Goal: Task Accomplishment & Management: Use online tool/utility

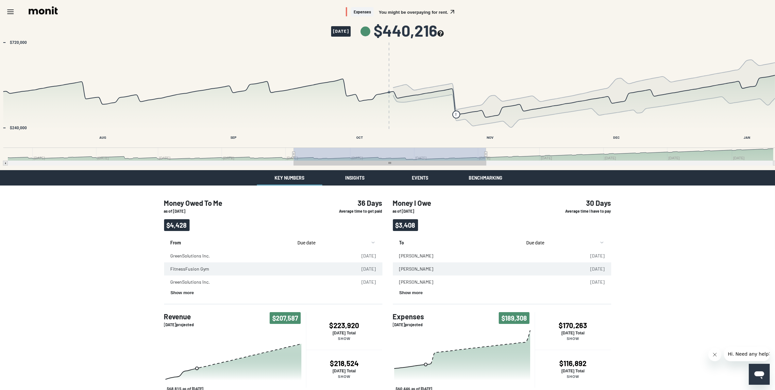
click at [366, 243] on body "Skip to main content Expenses You might be overpaying for rent. October 8, 2025…" at bounding box center [387, 243] width 775 height 487
click at [81, 253] on div "Money Owed To Me as of 10/08/2025 $4,428 36 Days Average time to get paid From …" at bounding box center [387, 336] width 775 height 302
click at [671, 313] on div "Money Owed To Me as of 10/08/2025 $4,428 36 Days Average time to get paid From …" at bounding box center [387, 336] width 775 height 302
drag, startPoint x: 57, startPoint y: 262, endPoint x: 185, endPoint y: 214, distance: 136.2
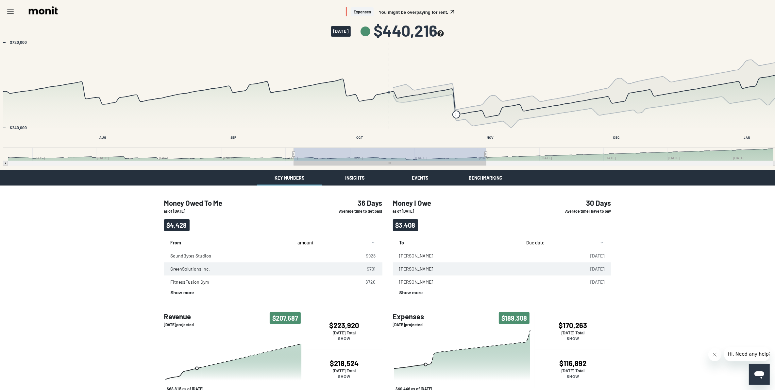
click at [57, 261] on div "Money Owed To Me as of 10/08/2025 $4,428 36 Days Average time to get paid From …" at bounding box center [387, 336] width 775 height 302
click at [367, 236] on body "Skip to main content Expenses You might be overpaying for rent. October 8, 2025…" at bounding box center [387, 243] width 775 height 487
click at [589, 240] on body "Skip to main content Expenses You might be overpaying for rent. October 8, 2025…" at bounding box center [387, 243] width 775 height 487
click at [685, 239] on div "Money Owed To Me as of 10/08/2025 $4,428 36 Days Average time to get paid From …" at bounding box center [387, 336] width 775 height 302
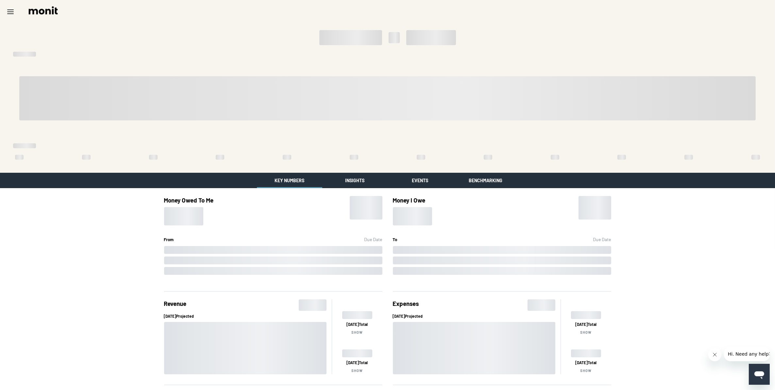
click at [33, 245] on div "Money Owed To Me From Due Date Money I Owe To Due Date Revenue Oct 2025 Project…" at bounding box center [387, 333] width 775 height 291
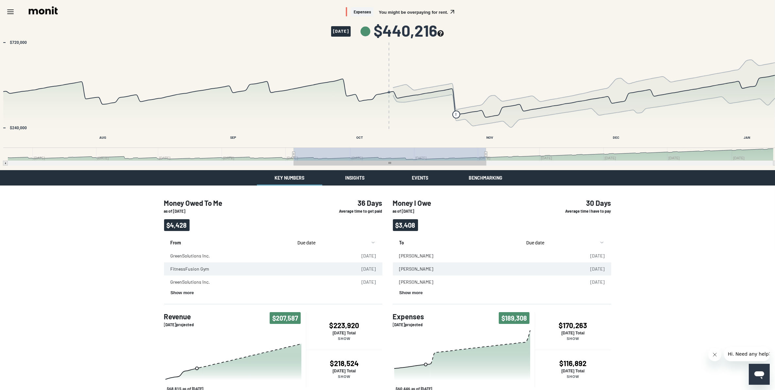
drag, startPoint x: 244, startPoint y: 157, endPoint x: 293, endPoint y: 153, distance: 49.6
click at [244, 157] on rect "Interactive chart" at bounding box center [151, 153] width 286 height 13
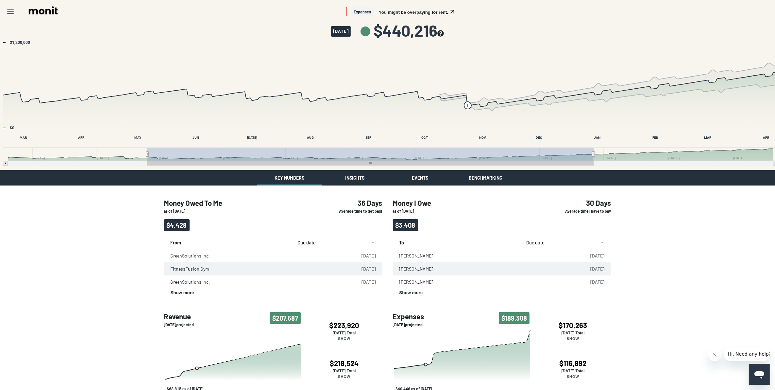
drag, startPoint x: 339, startPoint y: 154, endPoint x: 605, endPoint y: 159, distance: 265.8
click at [605, 159] on g "Interactive chart" at bounding box center [390, 156] width 775 height 18
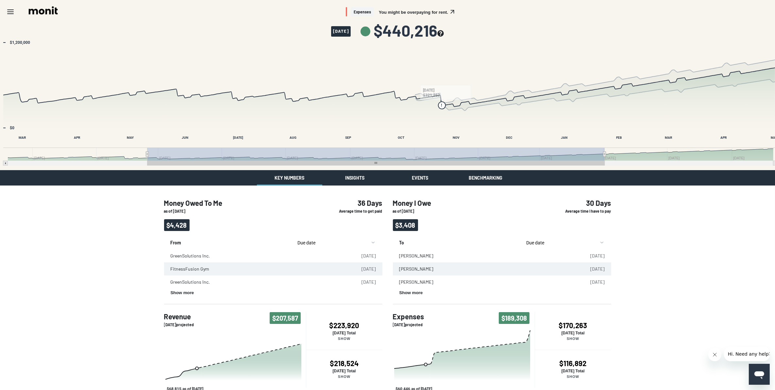
click at [444, 34] on icon "see more about your cashflow projection" at bounding box center [440, 33] width 6 height 6
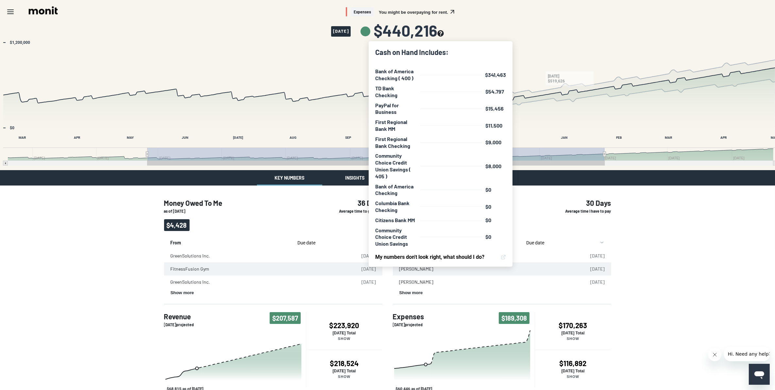
click at [574, 6] on div "Expenses You might be overpaying for rent." at bounding box center [387, 12] width 775 height 24
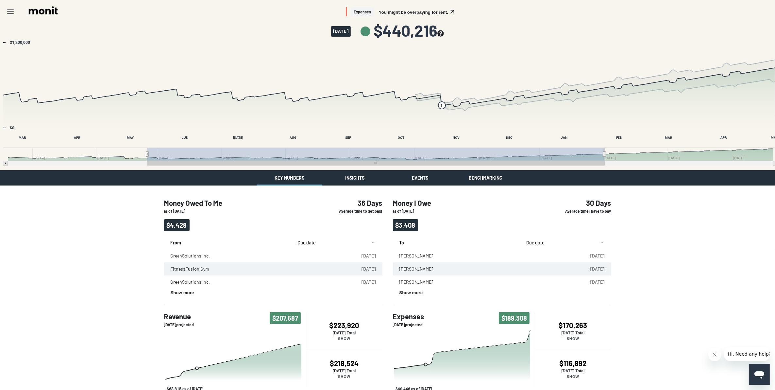
click at [651, 214] on div "Money Owed To Me as of [DATE] $4,428 36 Days Average time to get paid From Due …" at bounding box center [387, 336] width 775 height 302
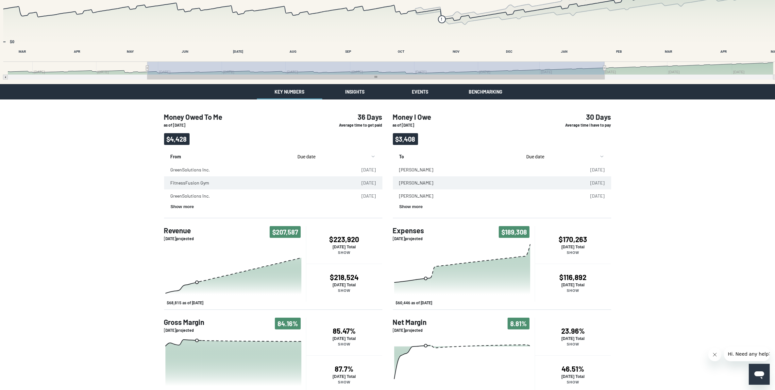
scroll to position [97, 0]
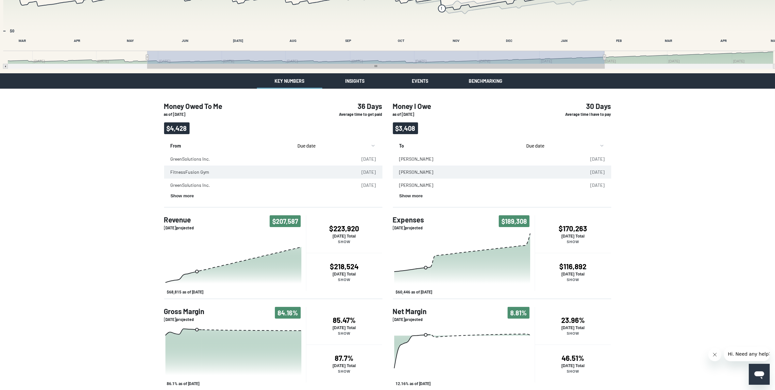
click at [360, 144] on body "Skip to main content Expenses You might be overpaying for rent. [DATE] $440,216…" at bounding box center [387, 146] width 775 height 487
click at [593, 145] on body "Skip to main content Expenses You might be overpaying for rent. [DATE] $440,216…" at bounding box center [387, 146] width 775 height 487
click at [645, 161] on div "Money Owed To Me as of [DATE] $4,428 36 Days Average time to get paid From amou…" at bounding box center [387, 240] width 775 height 302
click at [350, 230] on h4 "$223,920" at bounding box center [344, 228] width 76 height 9
click at [350, 230] on h4 "• $223,920" at bounding box center [344, 228] width 76 height 10
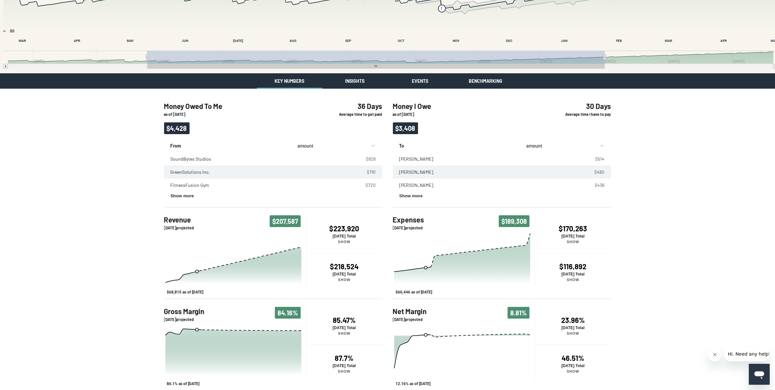
click at [350, 273] on p "[DATE] Total" at bounding box center [344, 274] width 76 height 5
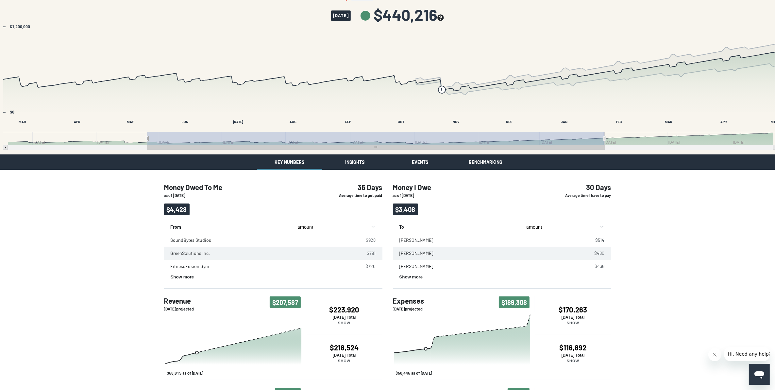
scroll to position [0, 0]
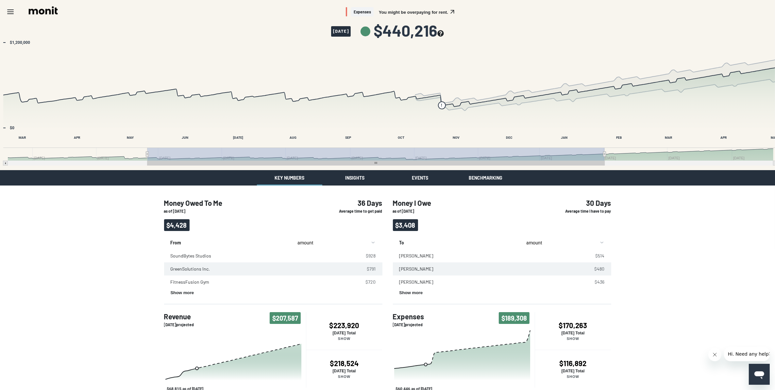
drag, startPoint x: 349, startPoint y: 177, endPoint x: 358, endPoint y: 181, distance: 10.4
click at [349, 177] on button "Insights" at bounding box center [354, 177] width 65 height 15
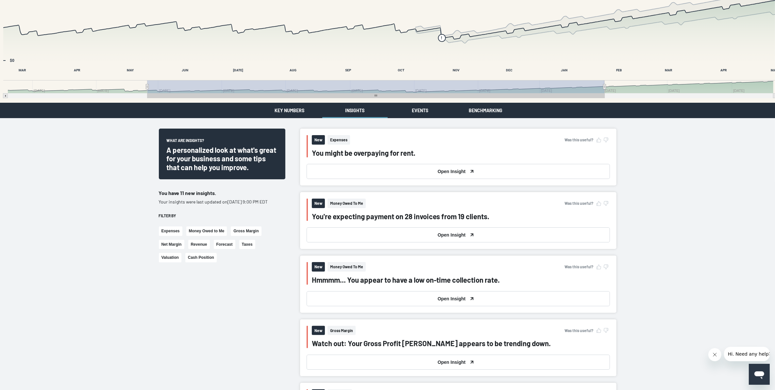
scroll to position [82, 0]
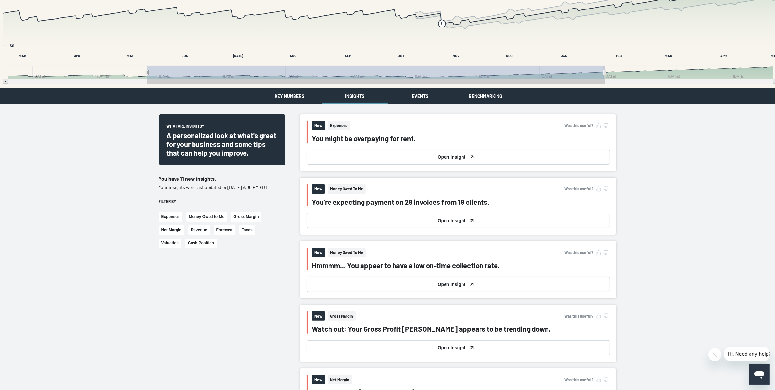
click at [387, 219] on button "Open Insight" at bounding box center [458, 220] width 303 height 15
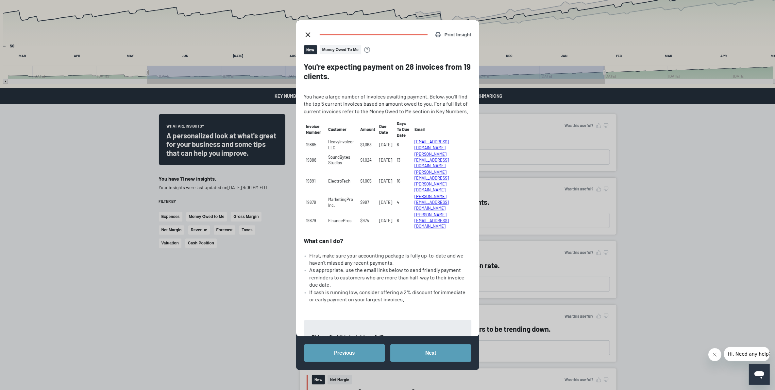
drag, startPoint x: 309, startPoint y: 33, endPoint x: 633, endPoint y: 207, distance: 367.3
click at [309, 33] on line "close dialog" at bounding box center [308, 35] width 4 height 4
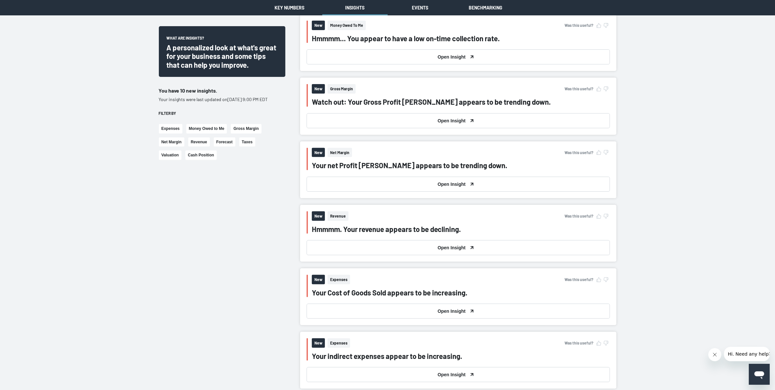
scroll to position [204, 0]
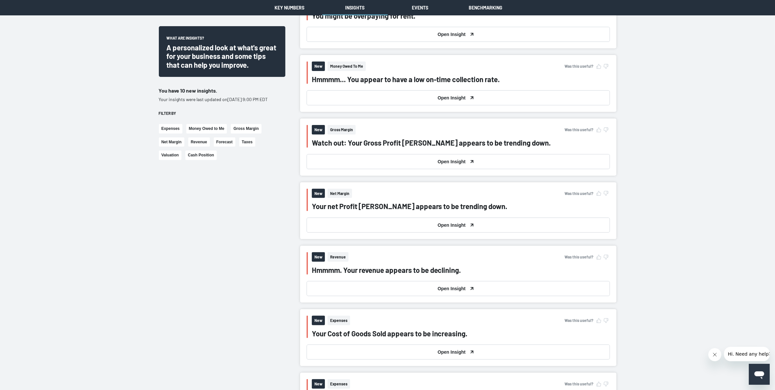
click at [404, 91] on button "Open Insight" at bounding box center [458, 97] width 303 height 15
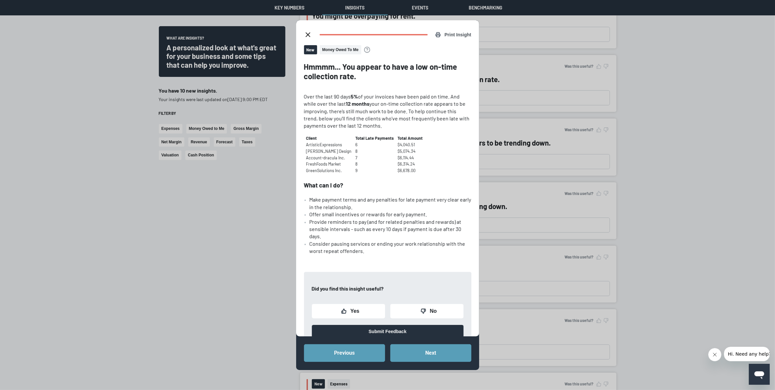
click at [307, 33] on icon "close dialog" at bounding box center [308, 35] width 8 height 8
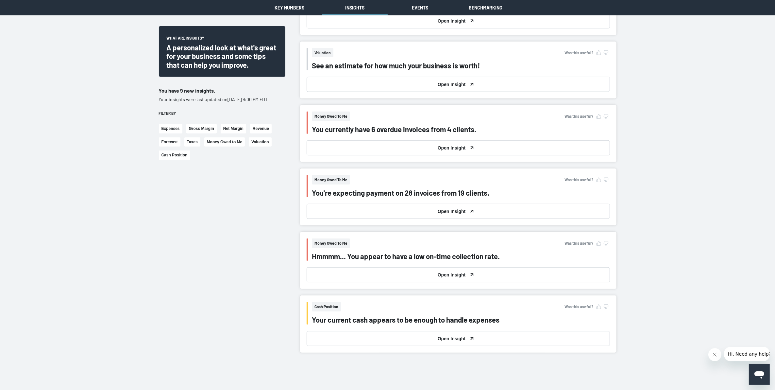
scroll to position [817, 0]
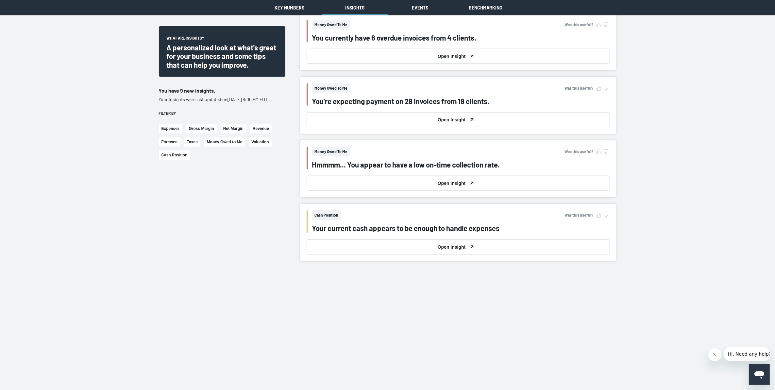
click at [396, 249] on button "Open Insight" at bounding box center [458, 246] width 303 height 15
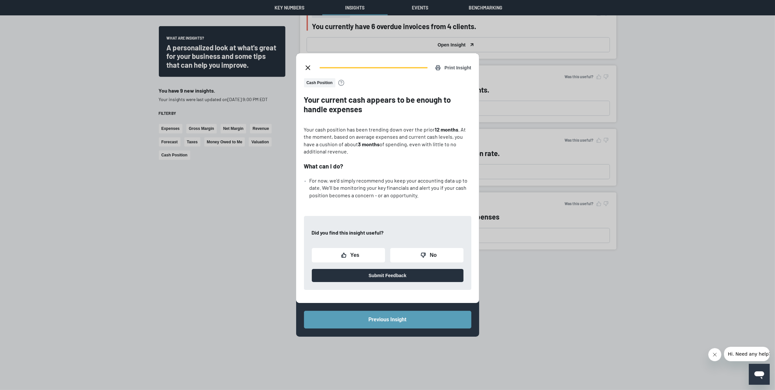
scroll to position [776, 0]
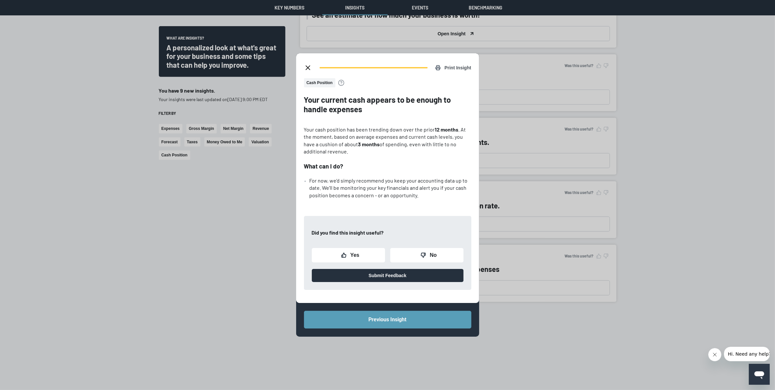
click at [306, 67] on icon "close dialog" at bounding box center [308, 68] width 8 height 8
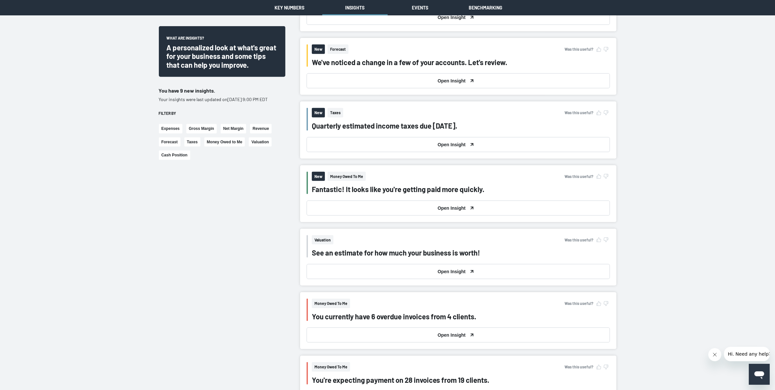
scroll to position [531, 0]
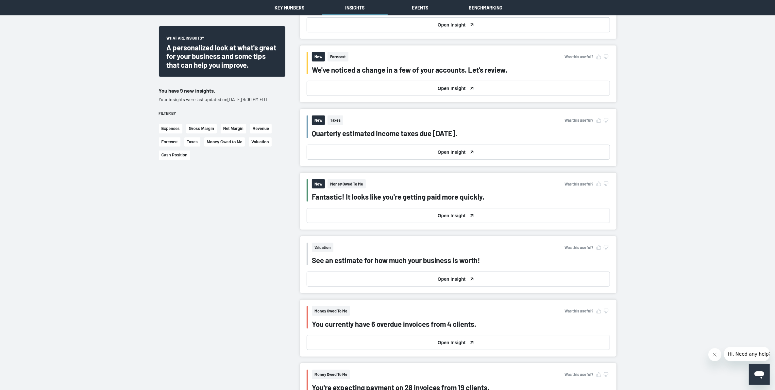
click at [416, 279] on button "Open Insight" at bounding box center [458, 278] width 303 height 15
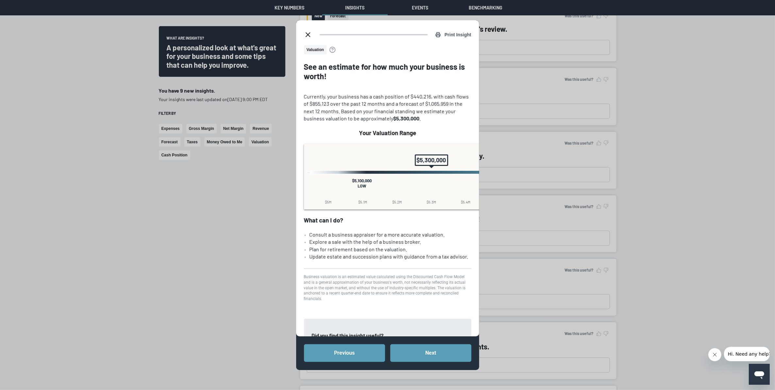
click at [635, 280] on div "Print Insight Valuation See an estimate for how much your business is worth! Cu…" at bounding box center [387, 195] width 775 height 390
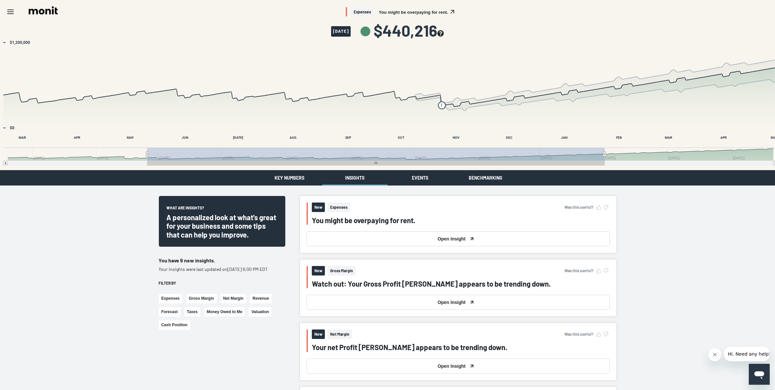
click at [424, 179] on button "Events" at bounding box center [420, 177] width 65 height 15
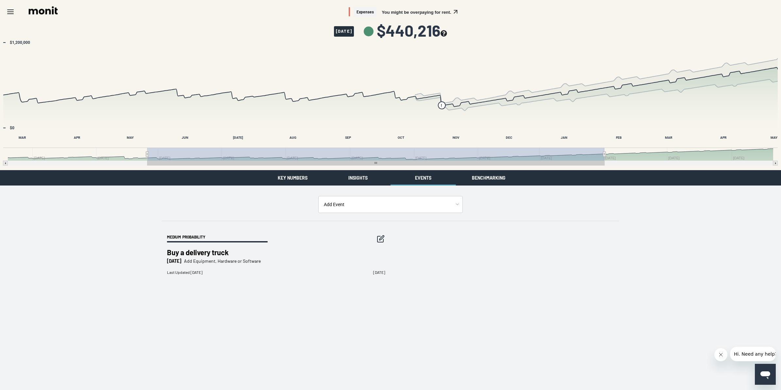
click at [433, 205] on body "Skip to main content Expenses You might be overpaying for rent. [DATE] $440,216…" at bounding box center [390, 149] width 781 height 299
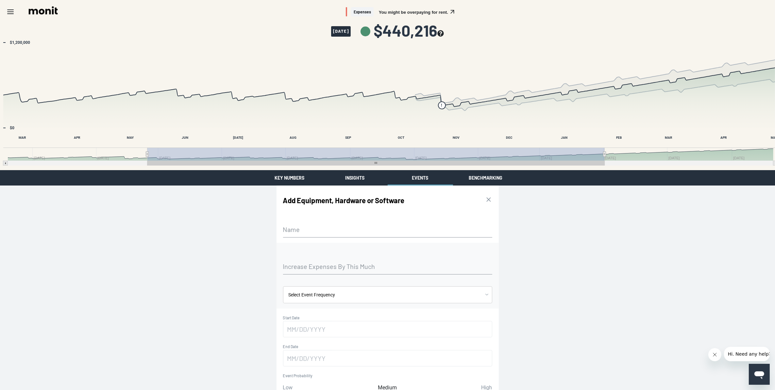
click at [360, 230] on label "Name" at bounding box center [387, 229] width 209 height 5
click at [360, 230] on input "Name" at bounding box center [387, 229] width 209 height 16
type input "Tables and chairs for in person events"
click at [377, 298] on body "Skip to main content Expenses You might be overpaying for rent. [DATE] $440,216…" at bounding box center [387, 218] width 775 height 436
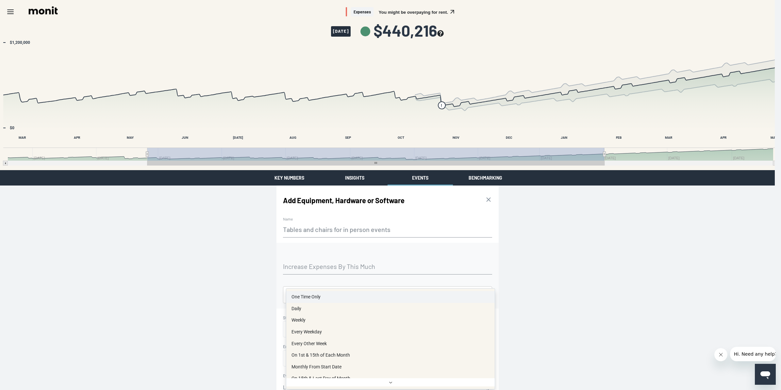
select select "once"
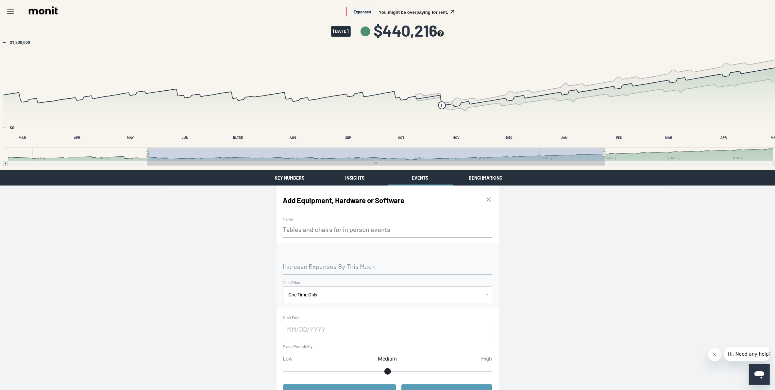
click at [349, 266] on label "Increase Expenses By This Much" at bounding box center [387, 266] width 209 height 5
click at [349, 266] on input "Increase Expenses By This Much" at bounding box center [387, 266] width 209 height 16
type input "$25,000"
drag, startPoint x: 554, startPoint y: 321, endPoint x: 539, endPoint y: 320, distance: 14.7
click at [554, 321] on div "Add Equipment, Hardware or Software Medium Probability Buy a delivery truck [DA…" at bounding box center [387, 295] width 775 height 221
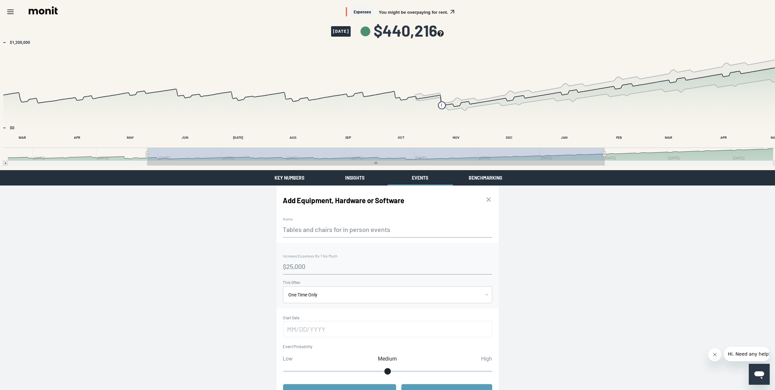
click at [456, 329] on input "text" at bounding box center [387, 329] width 209 height 16
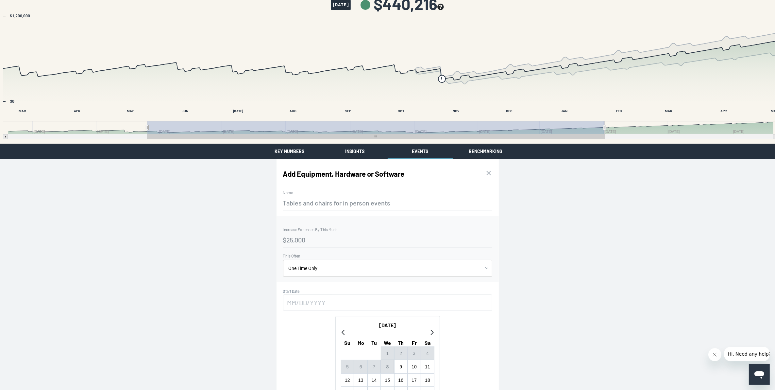
scroll to position [41, 0]
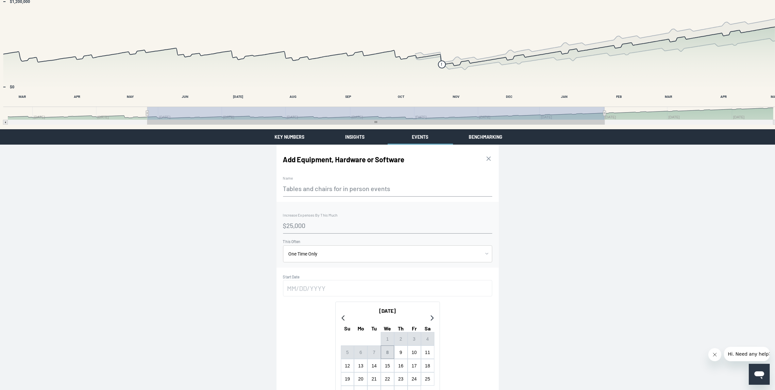
click at [429, 316] on icon "Go to next month" at bounding box center [431, 317] width 5 height 5
click at [415, 352] on button "7" at bounding box center [414, 351] width 13 height 13
type input "[DATE]"
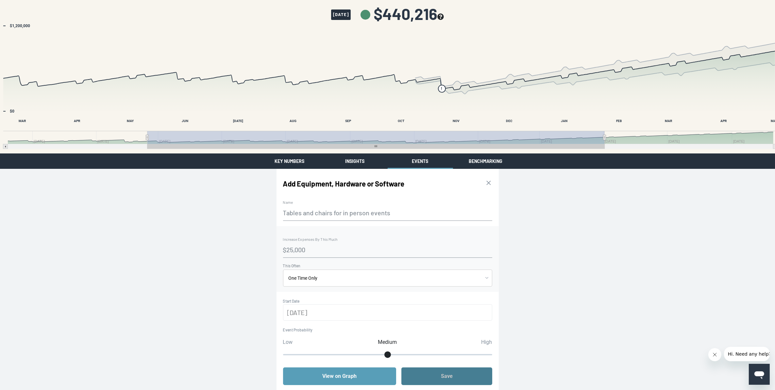
click at [454, 374] on button "Save" at bounding box center [446, 376] width 91 height 18
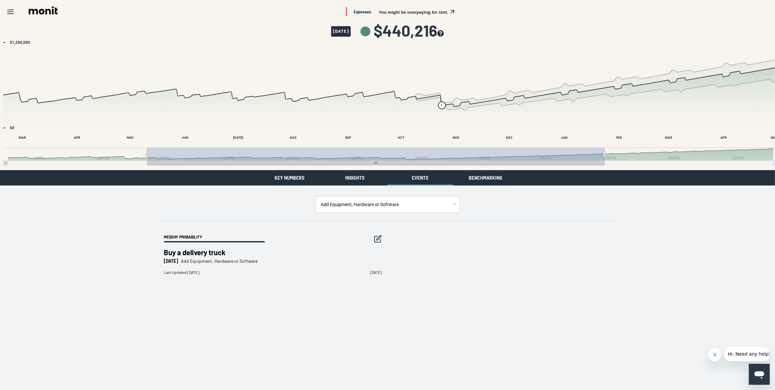
scroll to position [0, 0]
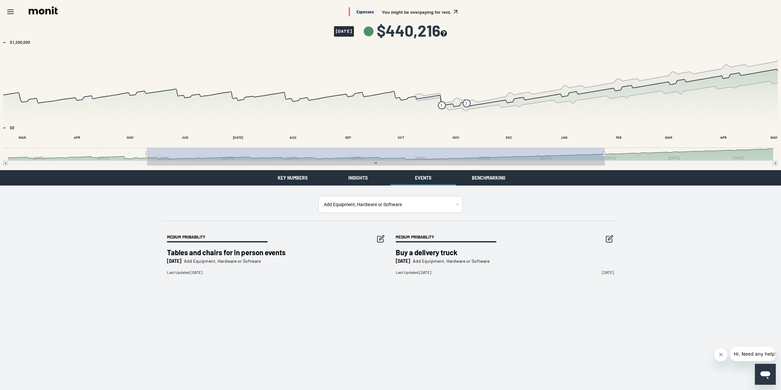
drag, startPoint x: 500, startPoint y: 178, endPoint x: 304, endPoint y: 173, distance: 195.6
click at [500, 178] on button "Benchmarking" at bounding box center [488, 177] width 65 height 15
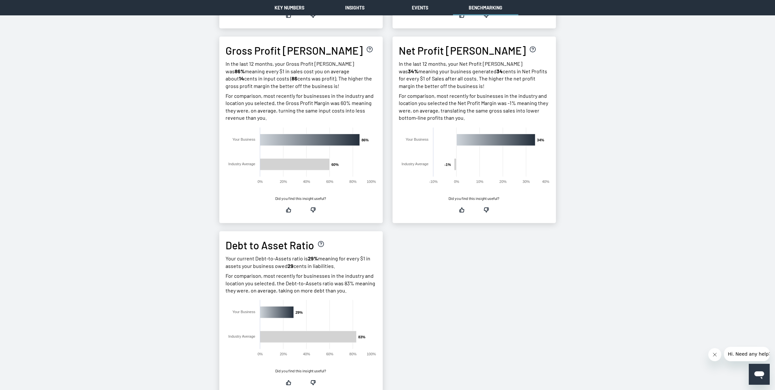
scroll to position [572, 0]
drag, startPoint x: 402, startPoint y: 259, endPoint x: 208, endPoint y: 217, distance: 199.4
click at [204, 211] on div "Rent Expense Ratio In the last 12 months, on average, your rent as a share of a…" at bounding box center [388, 39] width 392 height 727
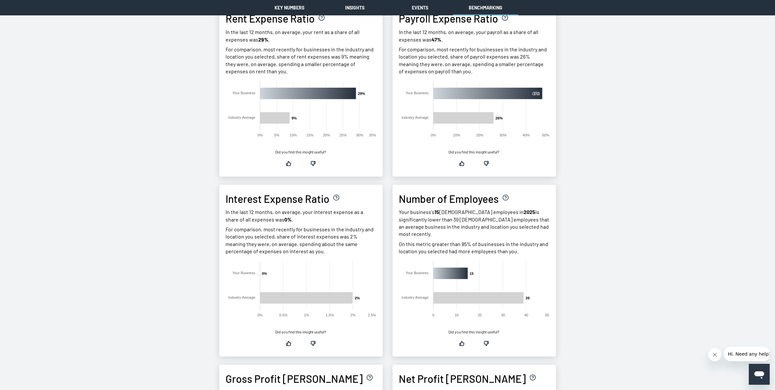
scroll to position [82, 0]
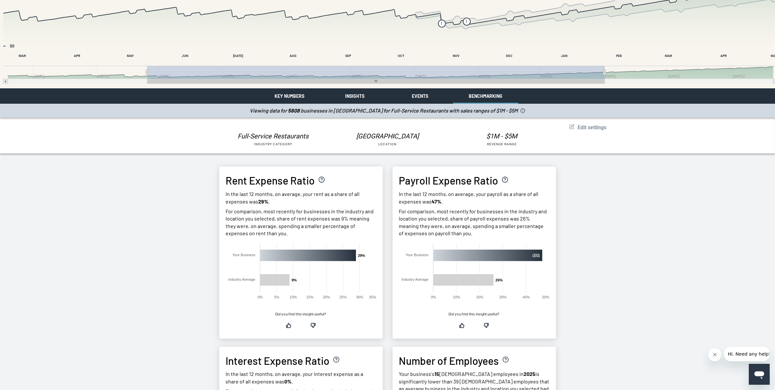
click at [585, 125] on span "Edit settings" at bounding box center [592, 127] width 29 height 6
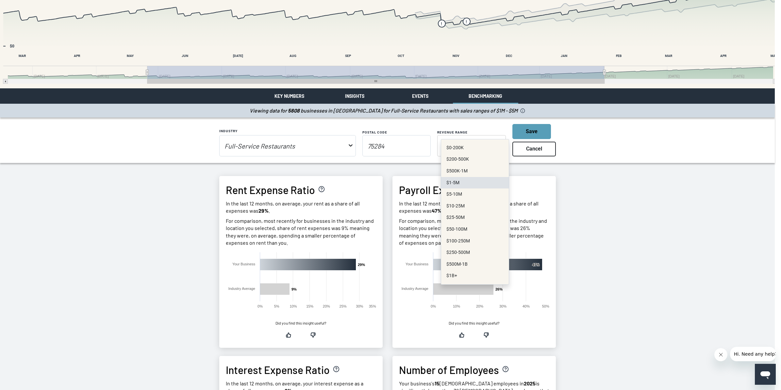
select select "3000000"
drag, startPoint x: 470, startPoint y: 179, endPoint x: 444, endPoint y: 161, distance: 32.0
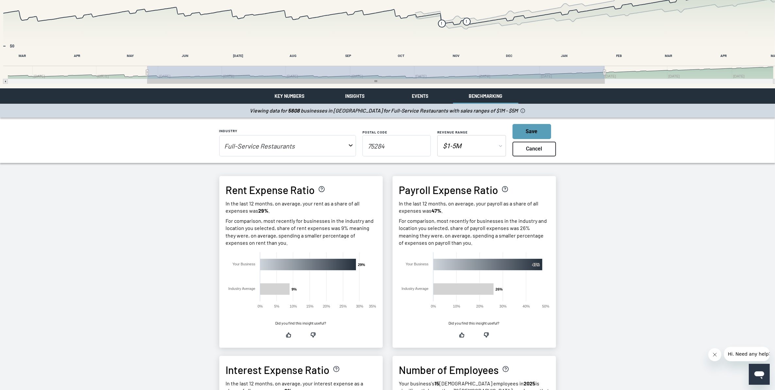
click at [391, 144] on input "75284" at bounding box center [397, 145] width 68 height 21
drag, startPoint x: 391, startPoint y: 144, endPoint x: 368, endPoint y: 146, distance: 23.6
click at [368, 146] on input "75284" at bounding box center [397, 145] width 68 height 21
type input "90210"
click at [523, 128] on button "Save" at bounding box center [532, 131] width 39 height 15
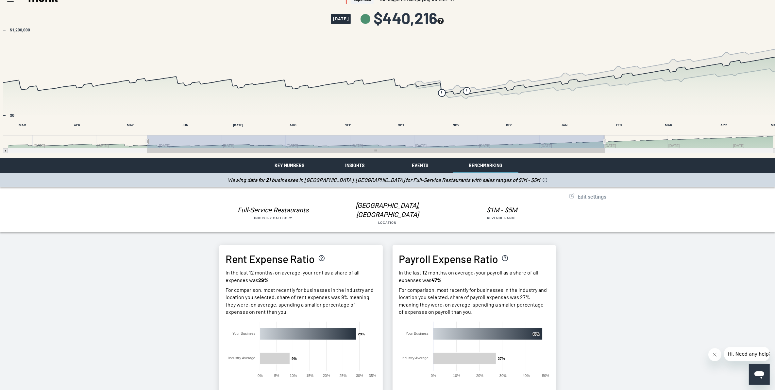
scroll to position [0, 0]
